Goal: Task Accomplishment & Management: Manage account settings

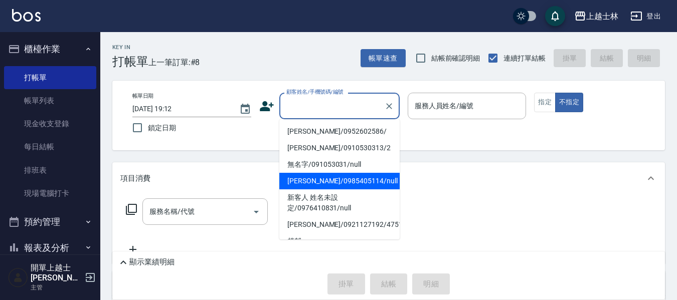
click at [330, 182] on li "妤煊/0985405114/null" at bounding box center [339, 181] width 120 height 17
type input "妤煊/0985405114/null"
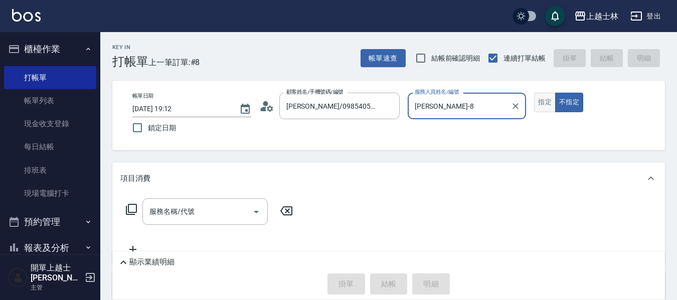
type input "妤煊-8"
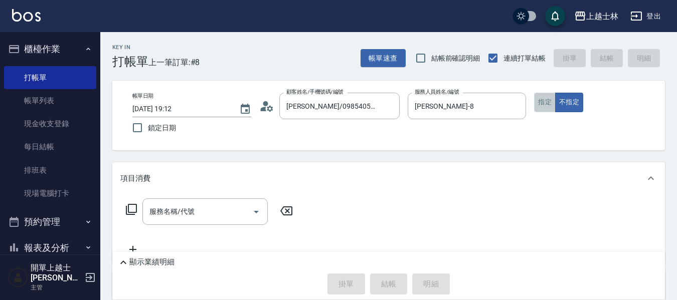
click at [544, 99] on button "指定" at bounding box center [545, 103] width 22 height 20
click at [184, 209] on div "服務名稱/代號 服務名稱/代號" at bounding box center [204, 212] width 125 height 27
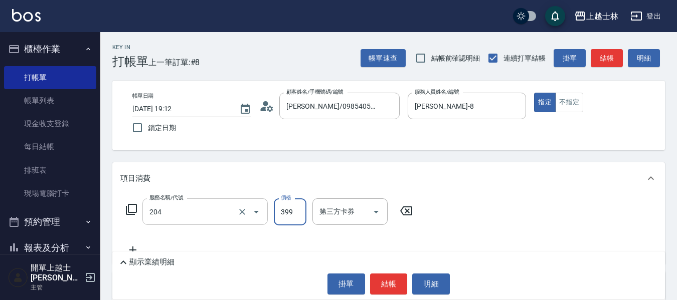
type input "A級洗+剪(204)"
type input "500"
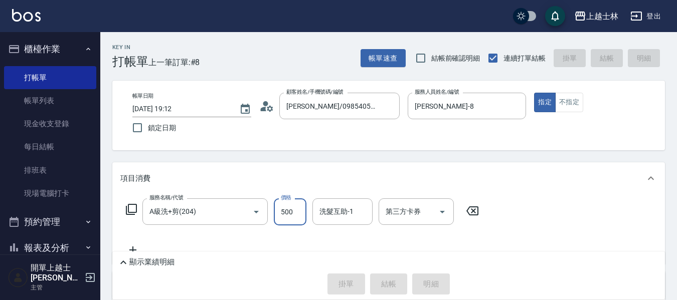
type input "2025/09/11 20:00"
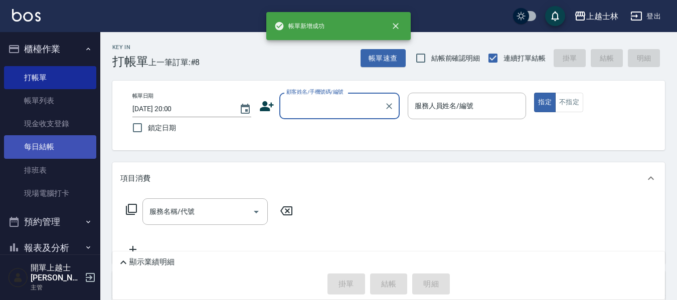
click at [50, 140] on link "每日結帳" at bounding box center [50, 146] width 92 height 23
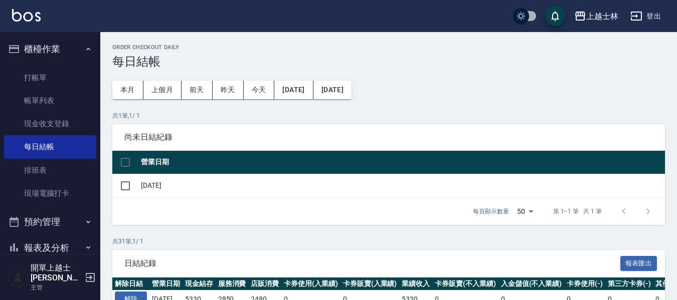
click at [125, 160] on input "checkbox" at bounding box center [125, 162] width 21 height 21
checkbox input "true"
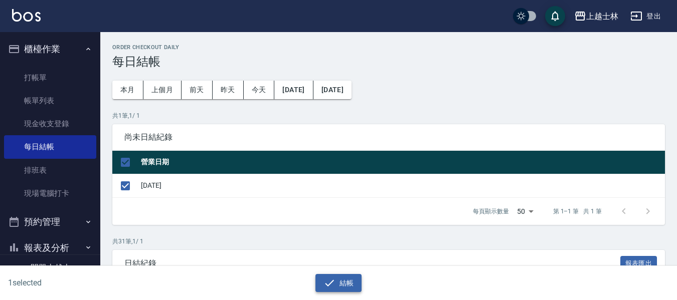
click at [351, 277] on button "結帳" at bounding box center [338, 283] width 47 height 19
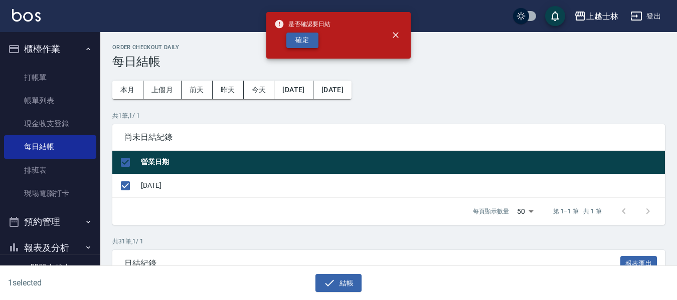
click at [295, 43] on button "確定" at bounding box center [302, 41] width 32 height 16
checkbox input "false"
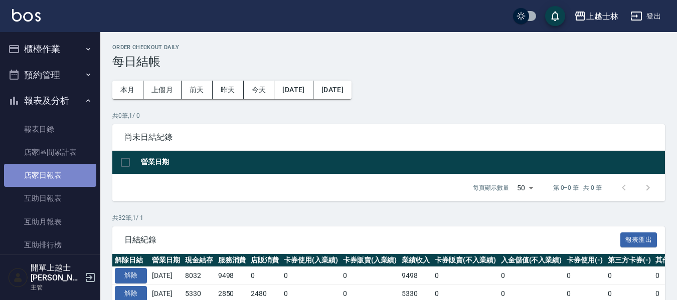
click at [55, 170] on link "店家日報表" at bounding box center [50, 175] width 92 height 23
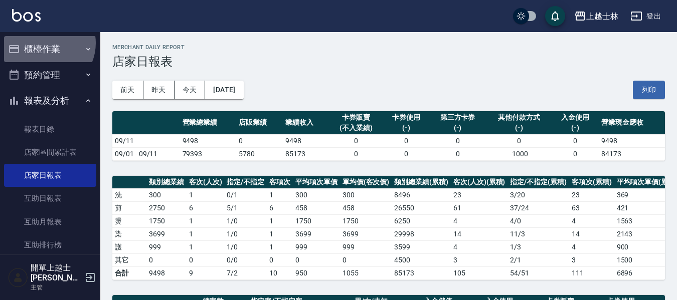
click at [45, 43] on button "櫃檯作業" at bounding box center [50, 49] width 92 height 26
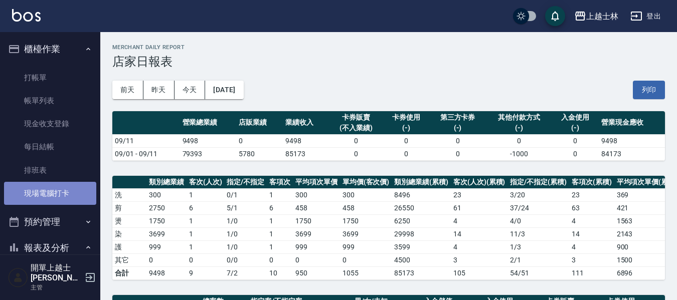
click at [56, 195] on link "現場電腦打卡" at bounding box center [50, 193] width 92 height 23
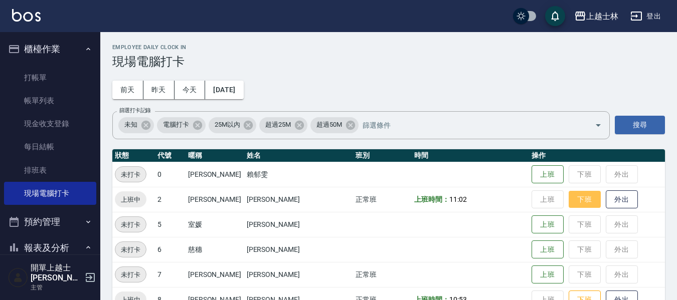
click at [569, 201] on button "下班" at bounding box center [585, 200] width 32 height 18
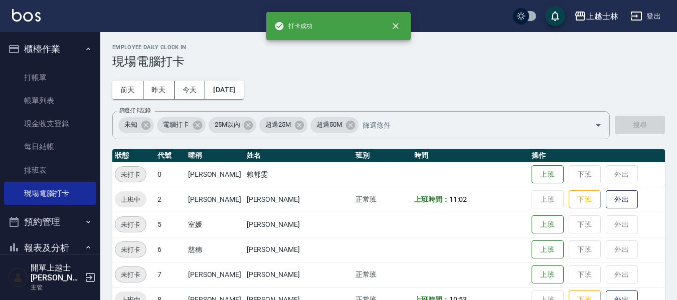
scroll to position [150, 0]
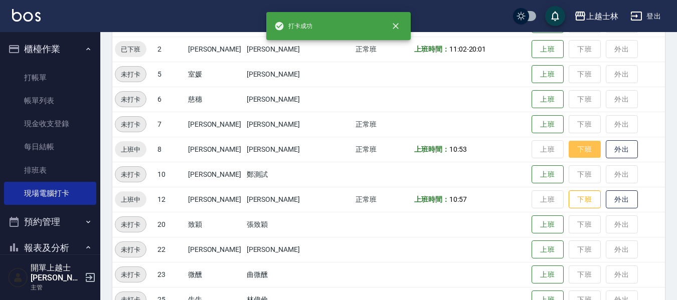
click at [569, 153] on button "下班" at bounding box center [585, 150] width 32 height 18
click at [569, 200] on button "下班" at bounding box center [585, 200] width 32 height 18
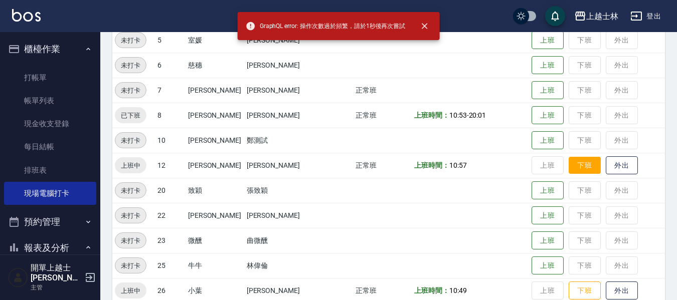
scroll to position [201, 0]
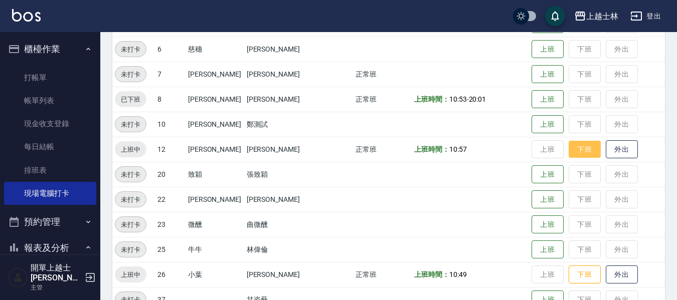
click at [569, 153] on button "下班" at bounding box center [585, 150] width 32 height 18
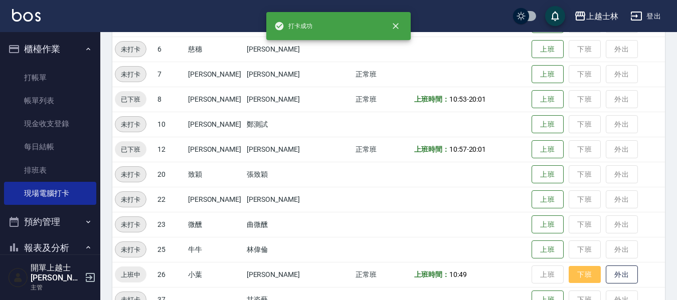
click at [569, 274] on button "下班" at bounding box center [585, 275] width 32 height 18
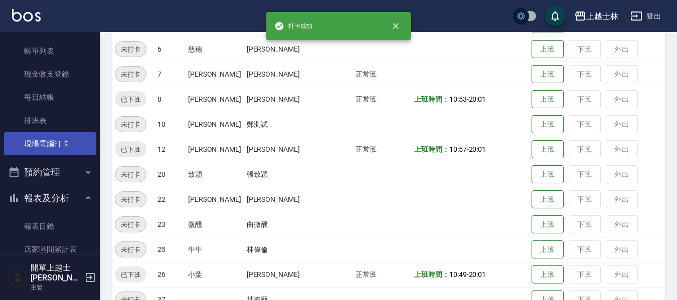
scroll to position [100, 0]
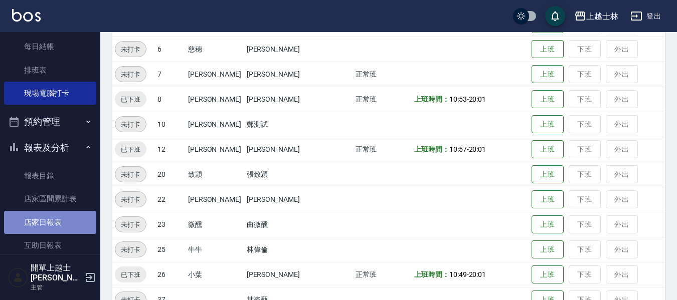
click at [57, 219] on link "店家日報表" at bounding box center [50, 222] width 92 height 23
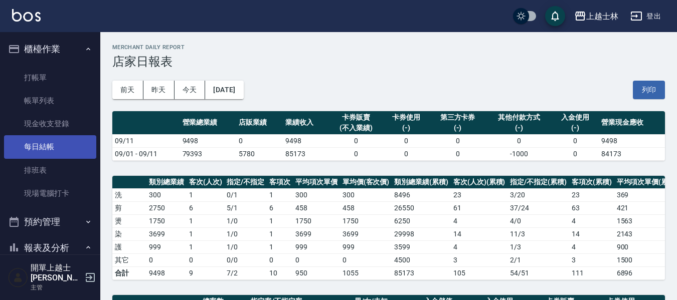
click at [67, 153] on link "每日結帳" at bounding box center [50, 146] width 92 height 23
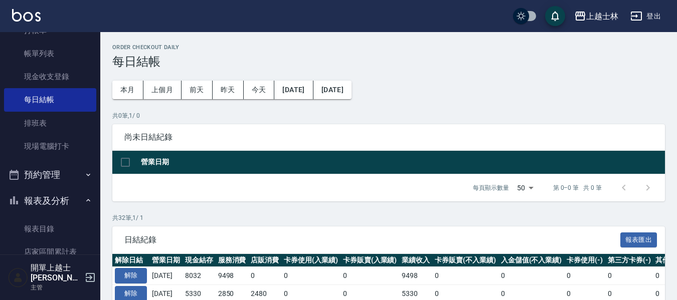
scroll to position [100, 0]
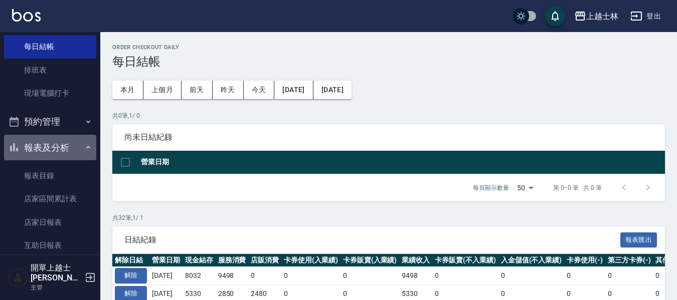
click at [57, 147] on button "報表及分析" at bounding box center [50, 148] width 92 height 26
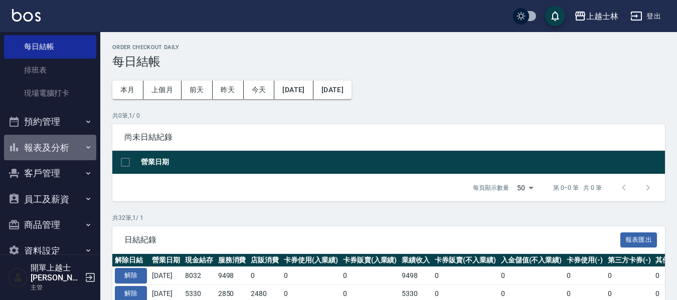
click at [57, 147] on button "報表及分析" at bounding box center [50, 148] width 92 height 26
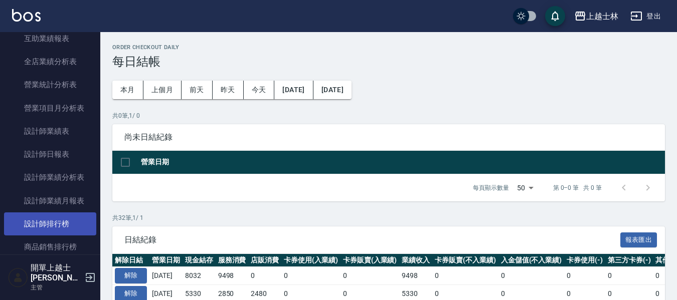
scroll to position [401, 0]
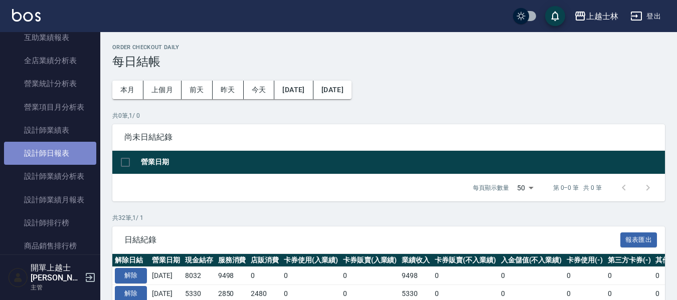
click at [59, 156] on link "設計師日報表" at bounding box center [50, 153] width 92 height 23
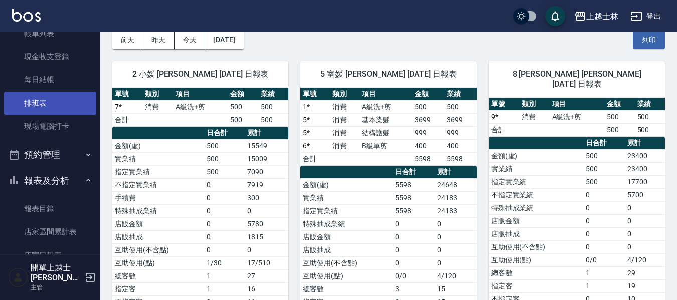
scroll to position [50, 0]
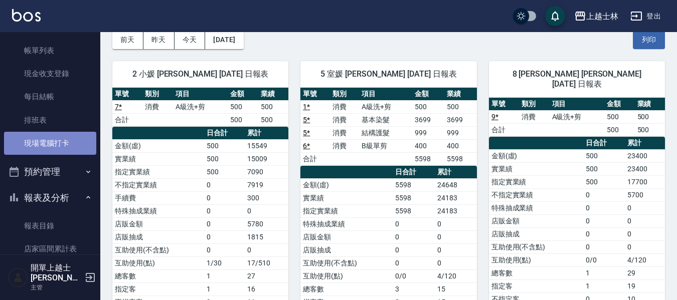
click at [57, 147] on link "現場電腦打卡" at bounding box center [50, 143] width 92 height 23
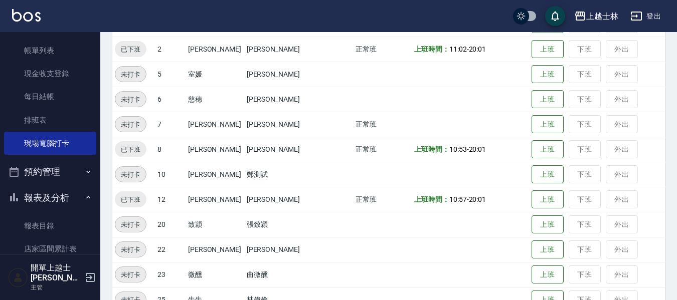
scroll to position [201, 0]
